Goal: Task Accomplishment & Management: Manage account settings

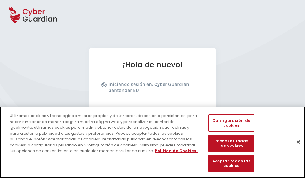
scroll to position [74, 0]
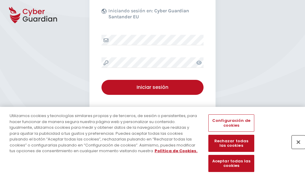
click at [296, 148] on button "Cerrar" at bounding box center [298, 141] width 13 height 13
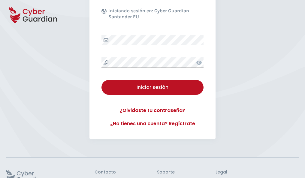
scroll to position [117, 0]
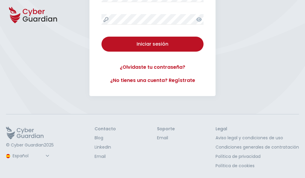
click at [102, 37] on button "Iniciar sesión" at bounding box center [153, 44] width 102 height 15
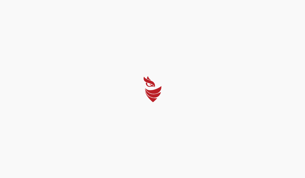
scroll to position [0, 0]
select select "Português (BR)"
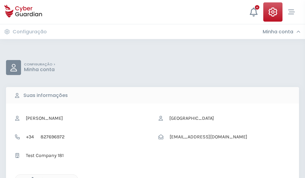
click at [31, 178] on icon "button" at bounding box center [31, 179] width 5 height 5
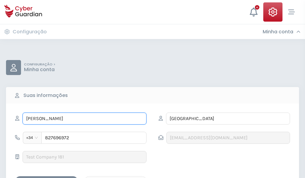
click at [84, 119] on input "NIEVES" at bounding box center [85, 119] width 124 height 12
type input "N"
type input "Candelas"
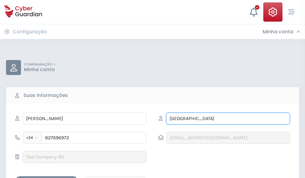
click at [228, 119] on input "BURGOS" at bounding box center [228, 119] width 124 height 12
type input "B"
type input "Iborra"
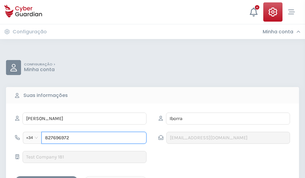
click at [94, 138] on input "827696972" at bounding box center [93, 138] width 105 height 12
type input "8"
type input "881392716"
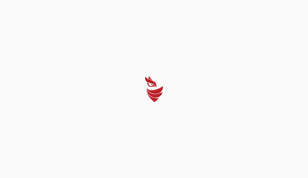
select select "Português (BR)"
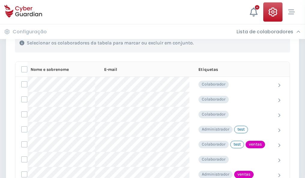
scroll to position [272, 0]
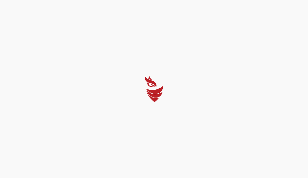
select select "Português (BR)"
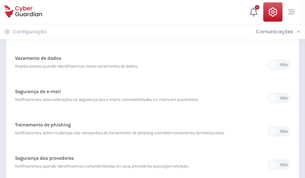
scroll to position [316, 0]
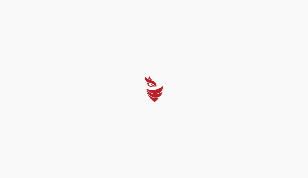
select select "Português (BR)"
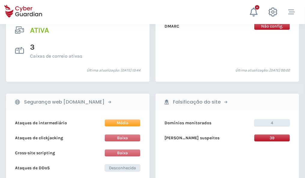
scroll to position [610, 0]
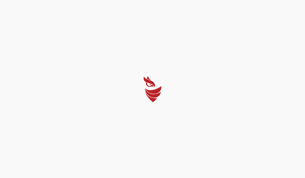
select select "Português (BR)"
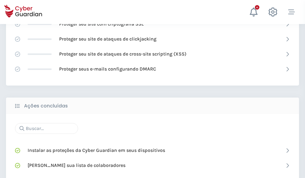
scroll to position [400, 0]
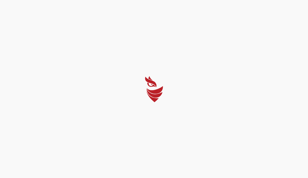
select select "Português (BR)"
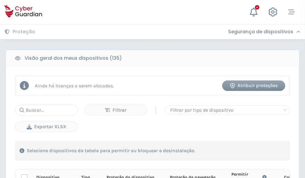
scroll to position [531, 0]
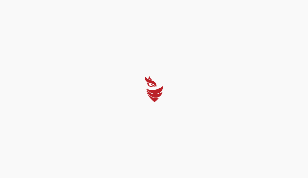
select select "Português (BR)"
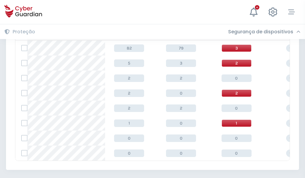
scroll to position [279, 0]
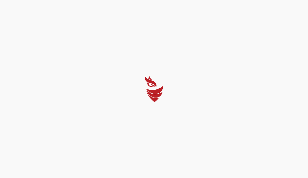
select select "Português (BR)"
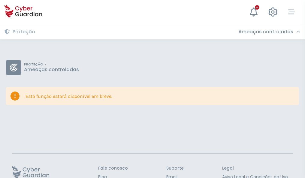
scroll to position [39, 0]
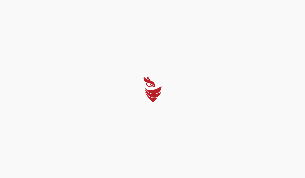
select select "Português (BR)"
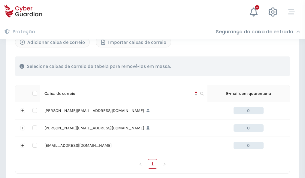
scroll to position [278, 0]
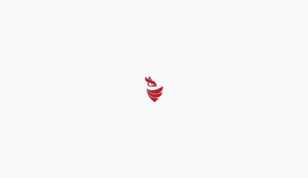
select select "Português (BR)"
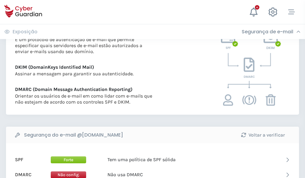
scroll to position [324, 0]
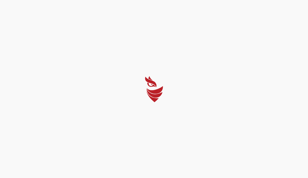
select select "Português (BR)"
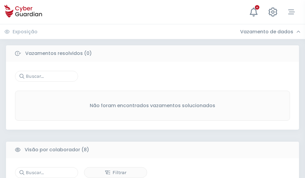
scroll to position [512, 0]
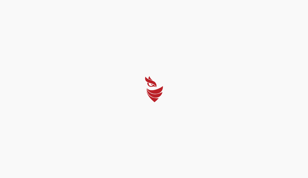
select select "Português (BR)"
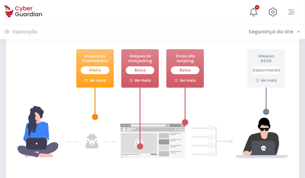
scroll to position [327, 0]
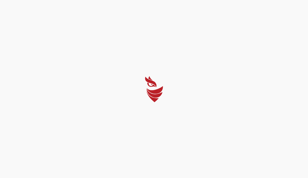
select select "Português (BR)"
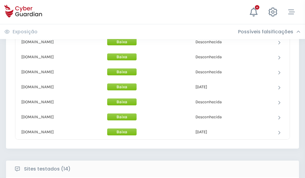
scroll to position [586, 0]
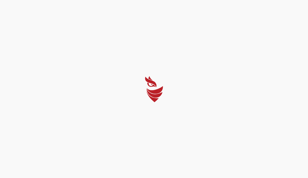
select select "Português (BR)"
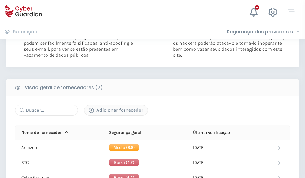
scroll to position [396, 0]
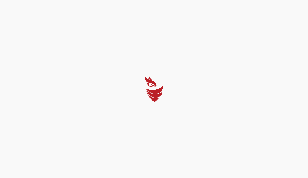
select select "Português (BR)"
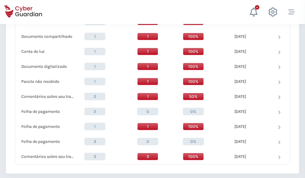
scroll to position [623, 0]
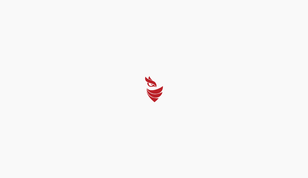
select select "Português (BR)"
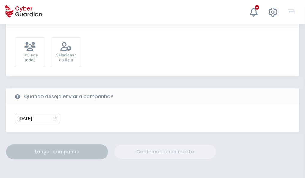
scroll to position [220, 0]
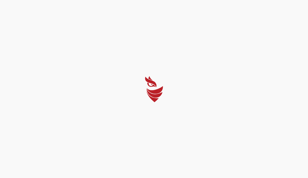
select select "Português (BR)"
